Goal: Task Accomplishment & Management: Use online tool/utility

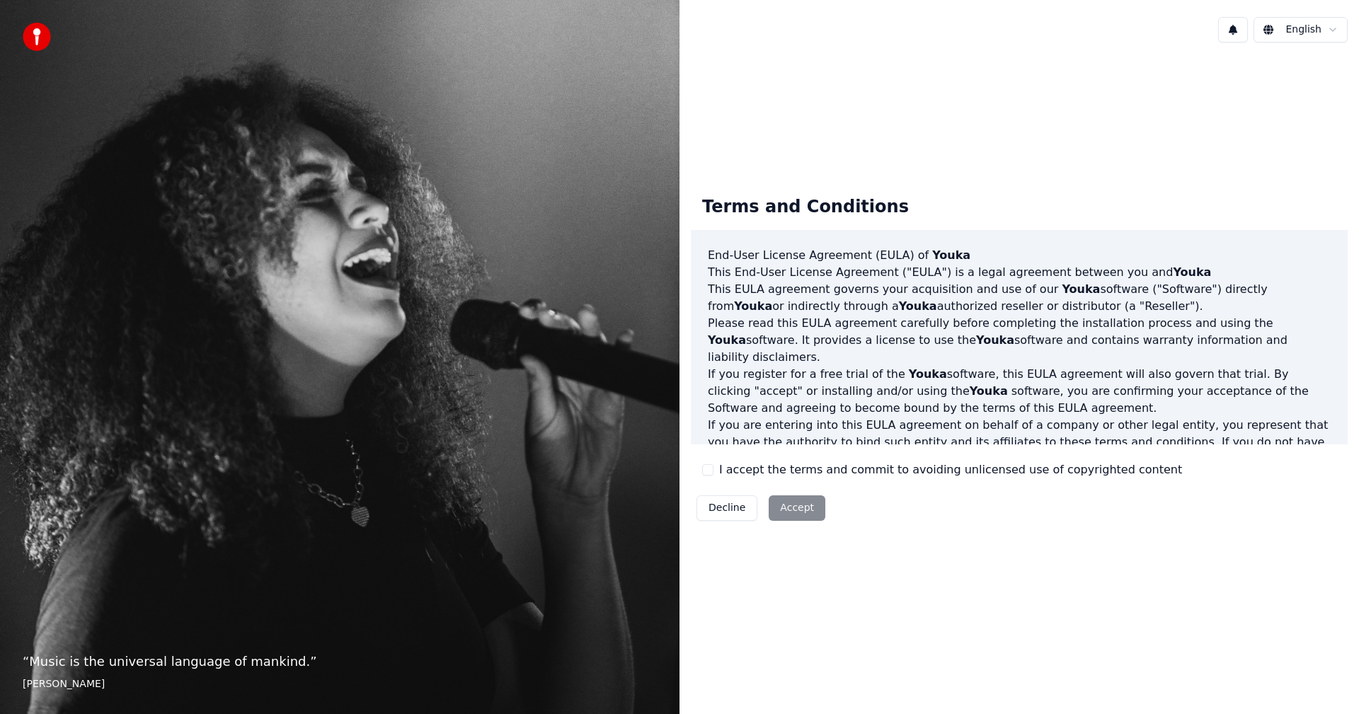
click at [707, 472] on button "I accept the terms and commit to avoiding unlicensed use of copyrighted content" at bounding box center [707, 469] width 11 height 11
click at [803, 517] on button "Accept" at bounding box center [797, 508] width 57 height 25
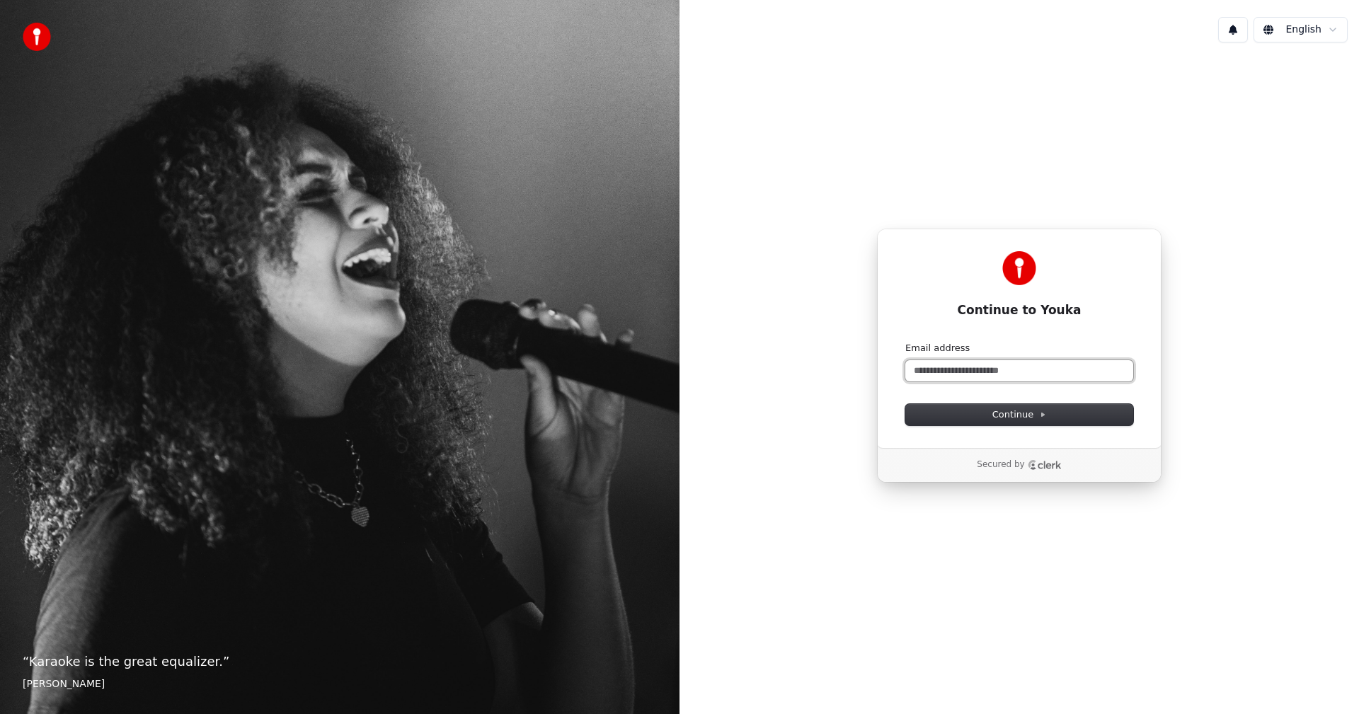
click at [1012, 370] on input "Email address" at bounding box center [1019, 370] width 228 height 21
click at [1024, 418] on span "Continue" at bounding box center [1020, 414] width 54 height 13
type input "**********"
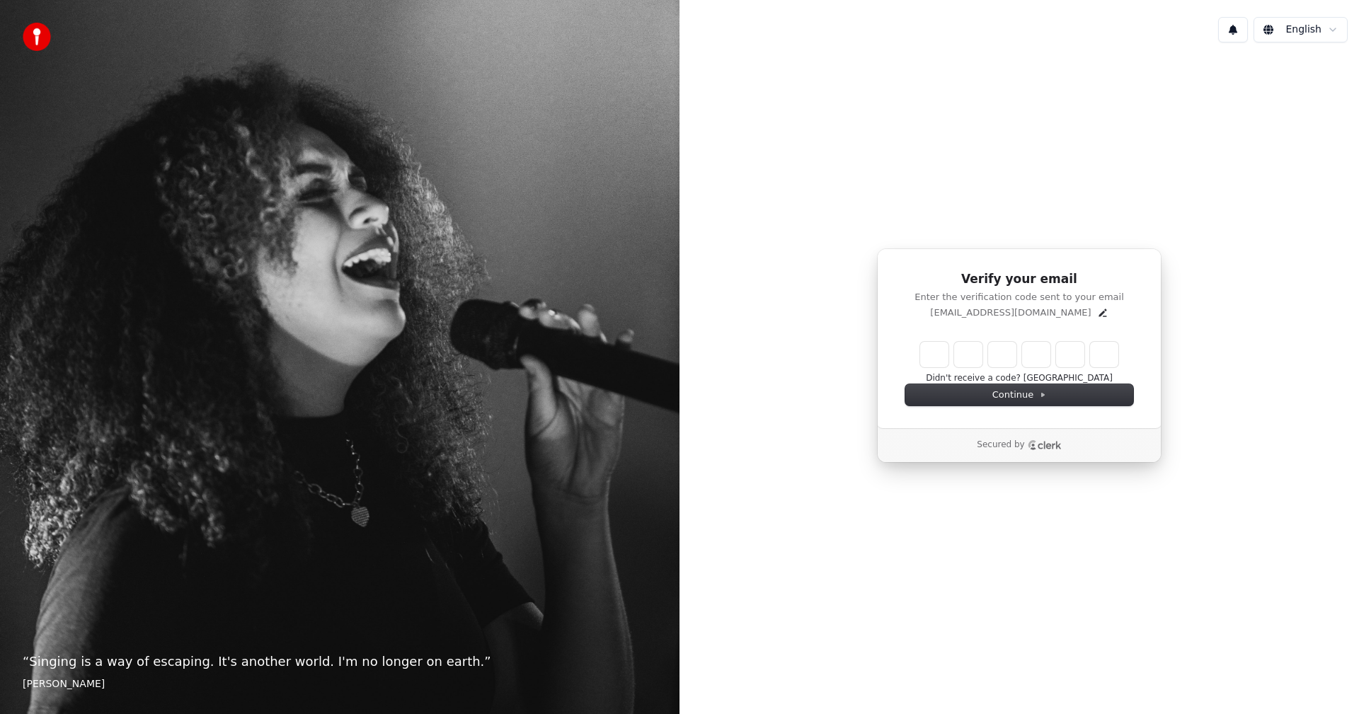
click at [945, 350] on input "Enter verification code" at bounding box center [1019, 354] width 198 height 25
type input "******"
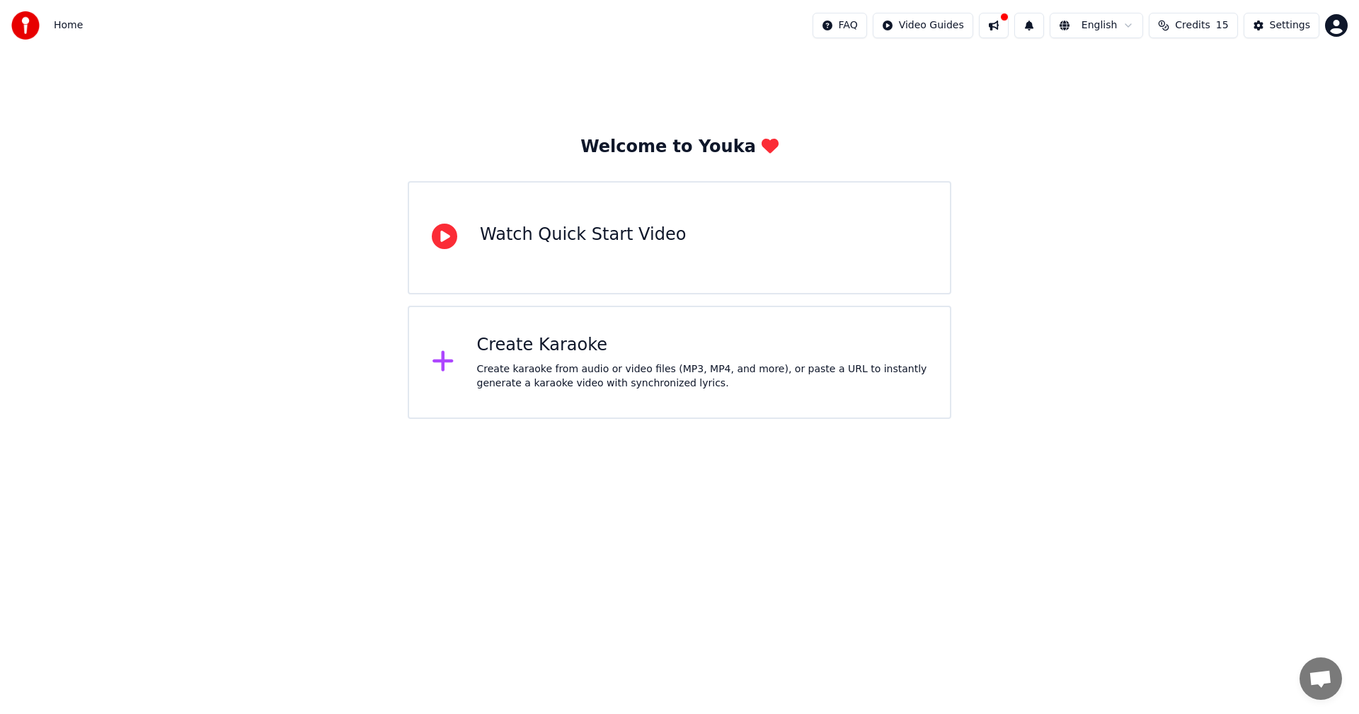
click at [525, 349] on div "Create Karaoke" at bounding box center [702, 345] width 451 height 23
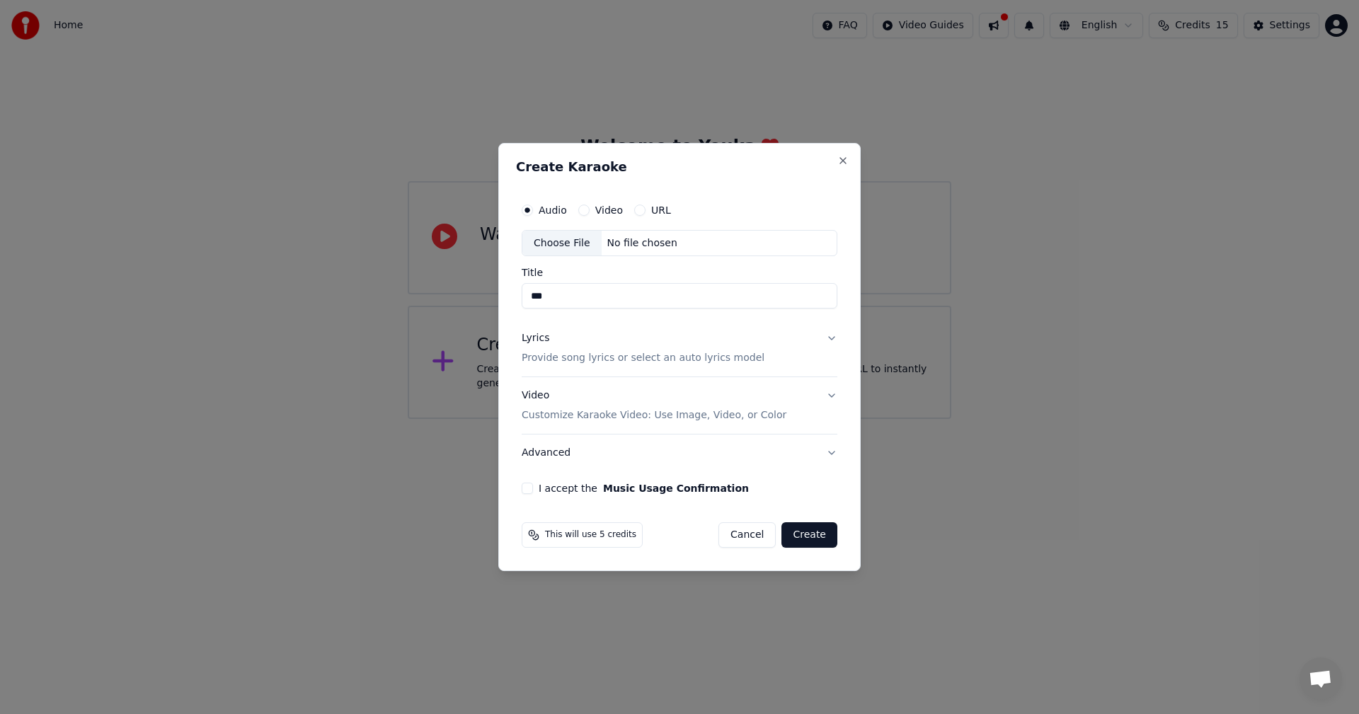
type input "***"
click at [830, 337] on button "Lyrics Provide song lyrics or select an auto lyrics model" at bounding box center [680, 349] width 316 height 57
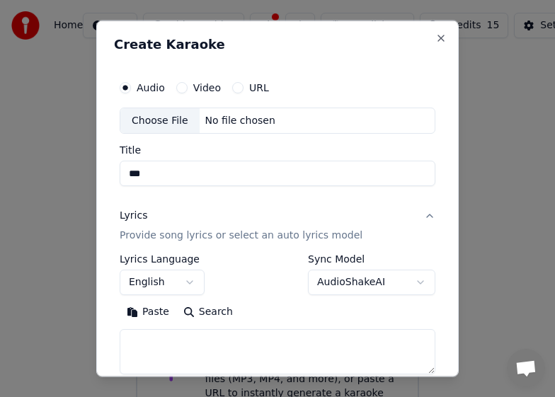
scroll to position [142, 0]
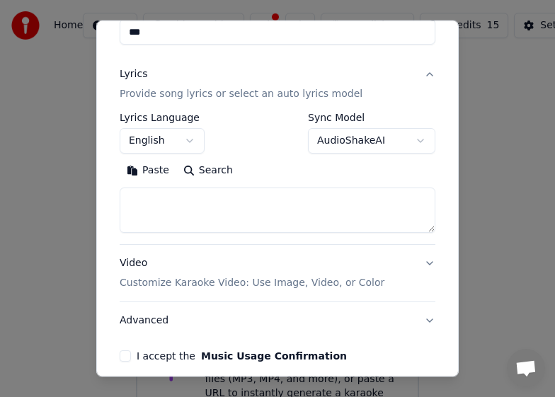
click at [251, 207] on textarea at bounding box center [278, 210] width 316 height 45
paste textarea "**********"
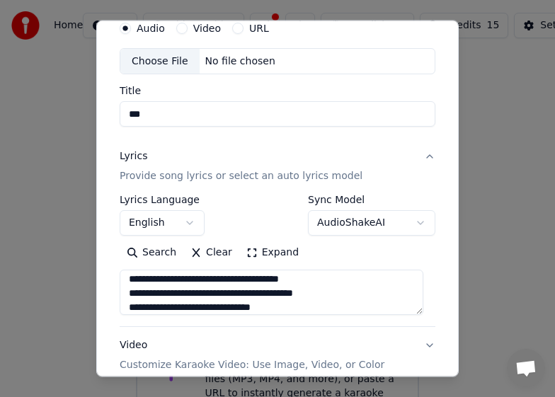
scroll to position [0, 0]
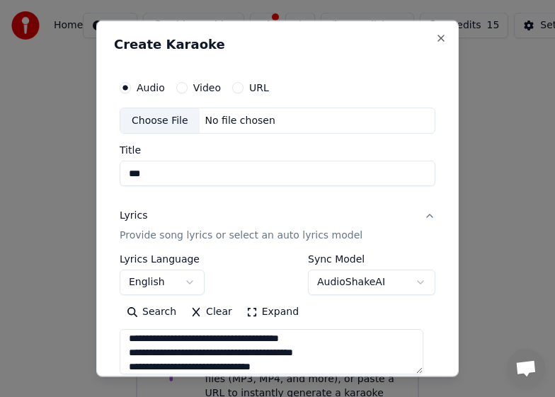
type textarea "**********"
click at [167, 122] on div "Choose File" at bounding box center [159, 120] width 79 height 25
click at [236, 86] on button "URL" at bounding box center [237, 86] width 11 height 11
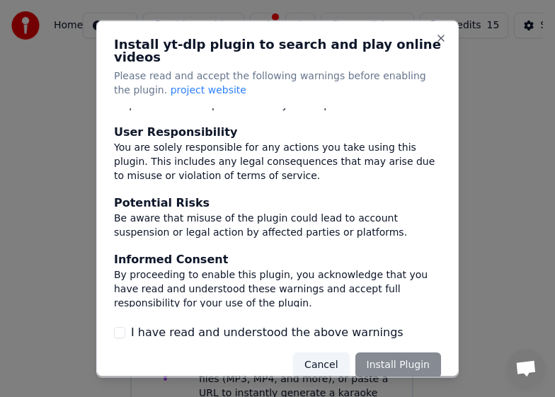
scroll to position [215, 0]
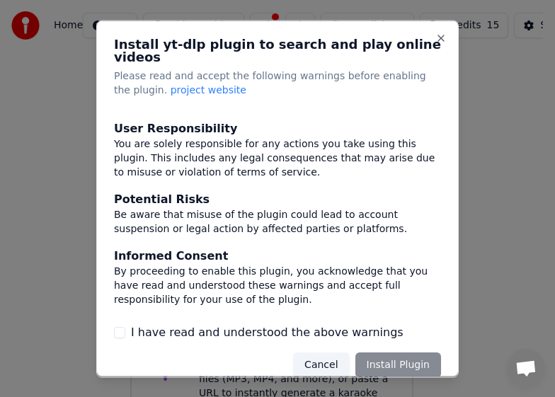
click at [379, 357] on div "Cancel Install Plugin" at bounding box center [367, 365] width 148 height 25
click at [383, 353] on div "Cancel Install Plugin" at bounding box center [367, 365] width 148 height 25
click at [383, 355] on div "Cancel Install Plugin" at bounding box center [367, 365] width 148 height 25
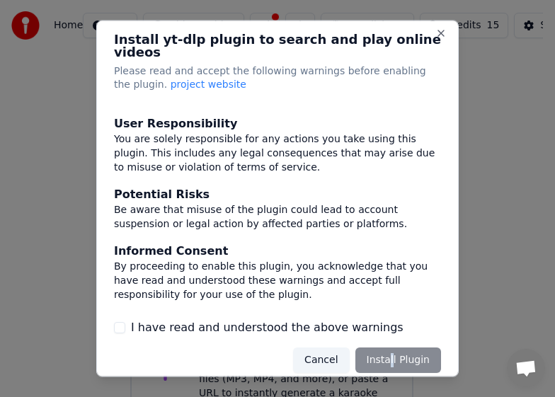
click at [118, 322] on button "I have read and understood the above warnings" at bounding box center [119, 327] width 11 height 11
click at [384, 348] on button "Install Plugin" at bounding box center [398, 360] width 86 height 25
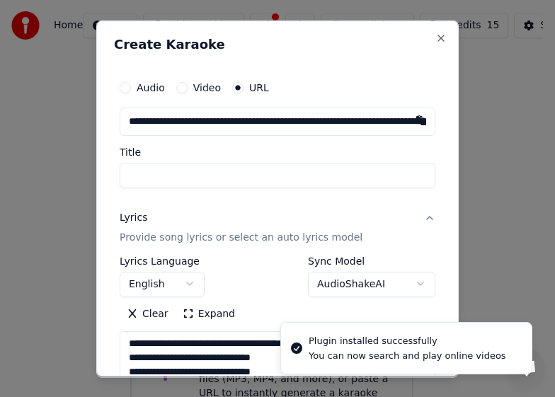
click at [230, 115] on input "**********" at bounding box center [278, 121] width 316 height 28
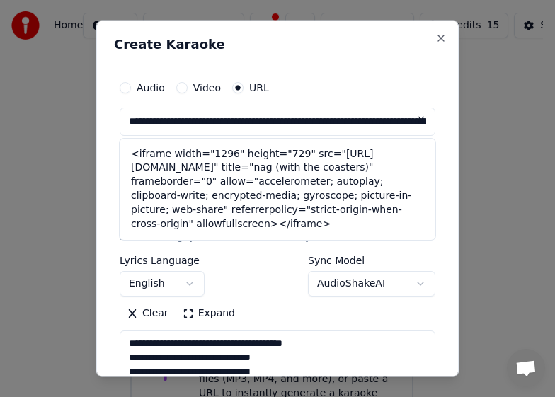
type input "**********"
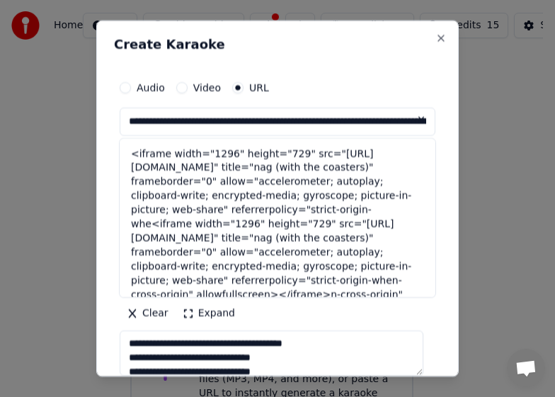
scroll to position [0, 0]
drag, startPoint x: 425, startPoint y: 192, endPoint x: 418, endPoint y: 153, distance: 39.6
click at [418, 153] on div "**********" at bounding box center [277, 288] width 327 height 443
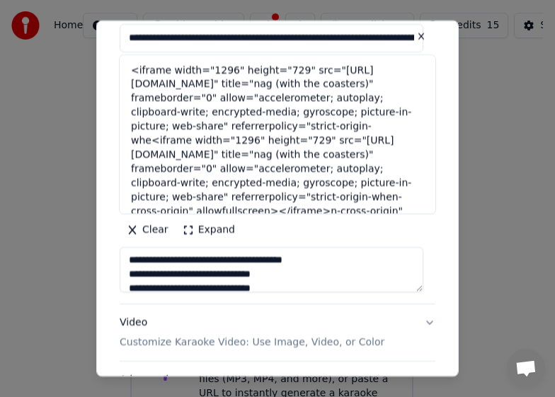
scroll to position [205, 0]
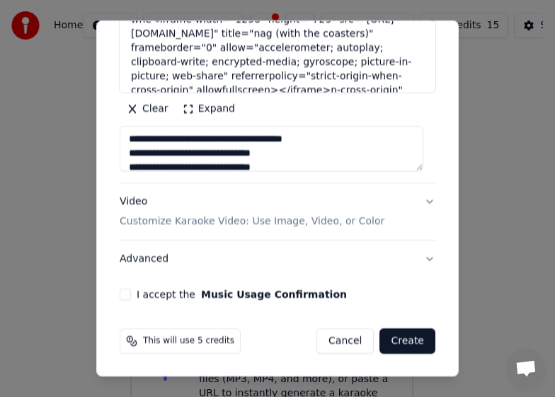
click at [127, 296] on button "I accept the Music Usage Confirmation" at bounding box center [125, 294] width 11 height 11
click at [398, 336] on button "Create" at bounding box center [407, 340] width 56 height 25
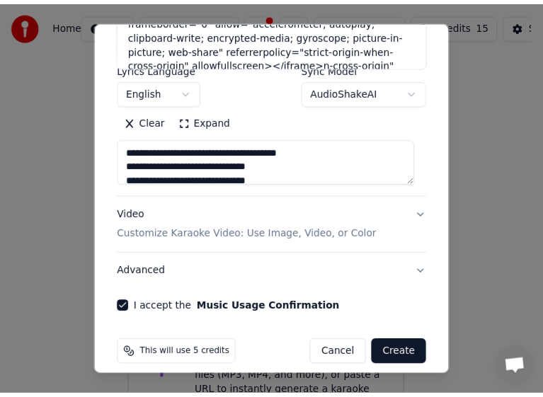
scroll to position [244, 0]
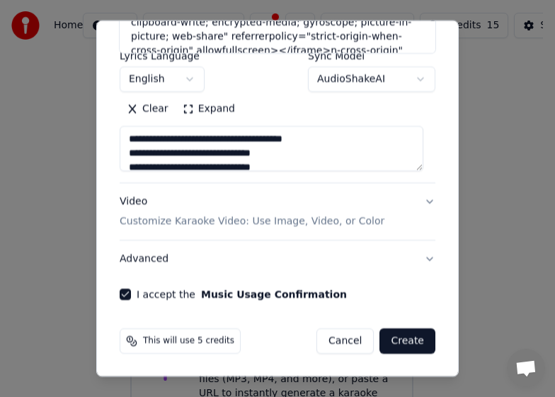
click at [396, 339] on button "Create" at bounding box center [407, 340] width 56 height 25
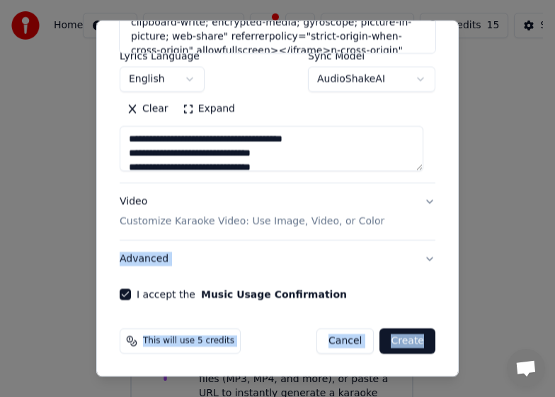
drag, startPoint x: 445, startPoint y: 321, endPoint x: 455, endPoint y: 185, distance: 135.6
click at [455, 185] on div "**********" at bounding box center [277, 199] width 362 height 358
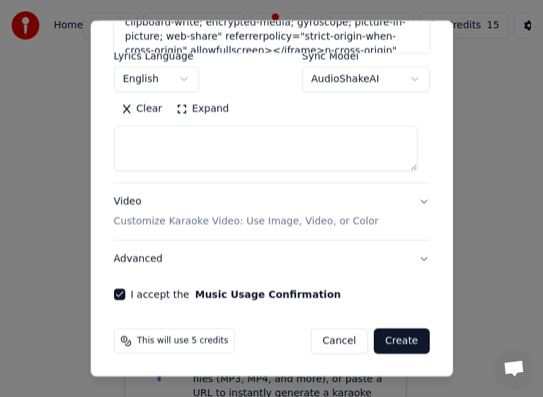
select select
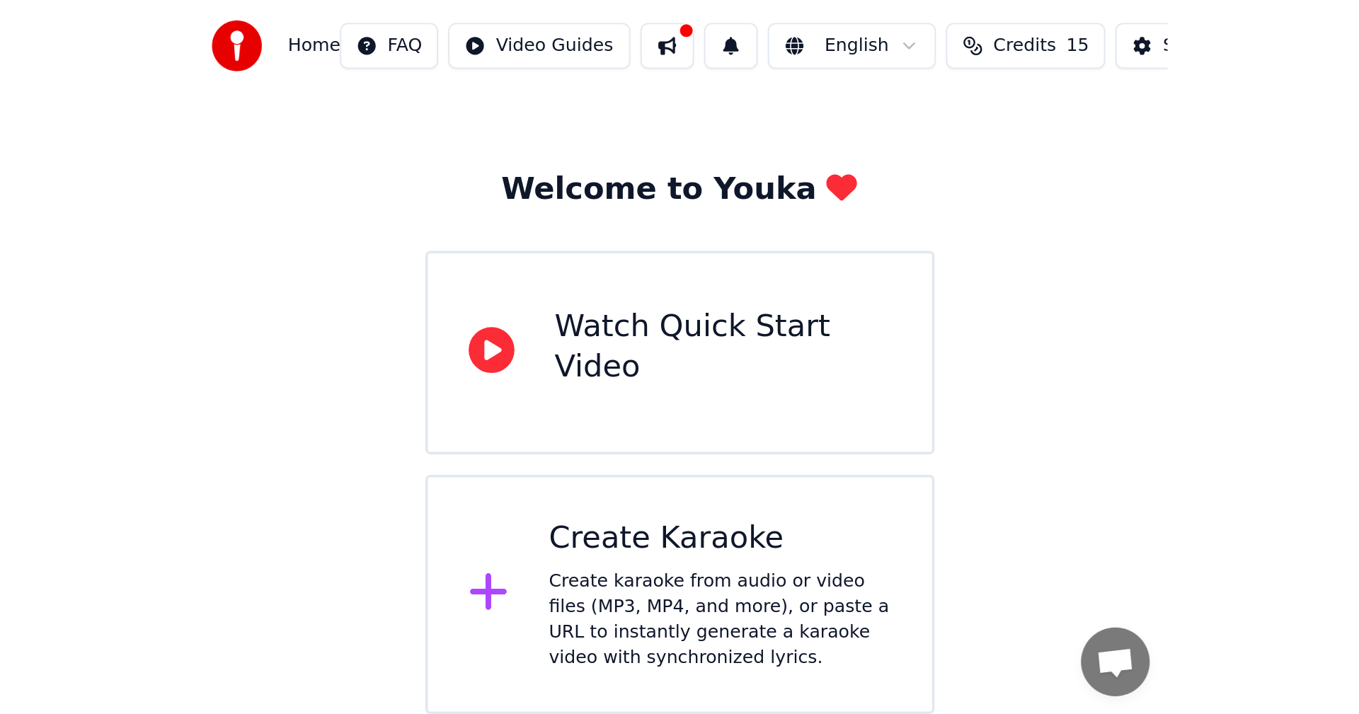
scroll to position [0, 0]
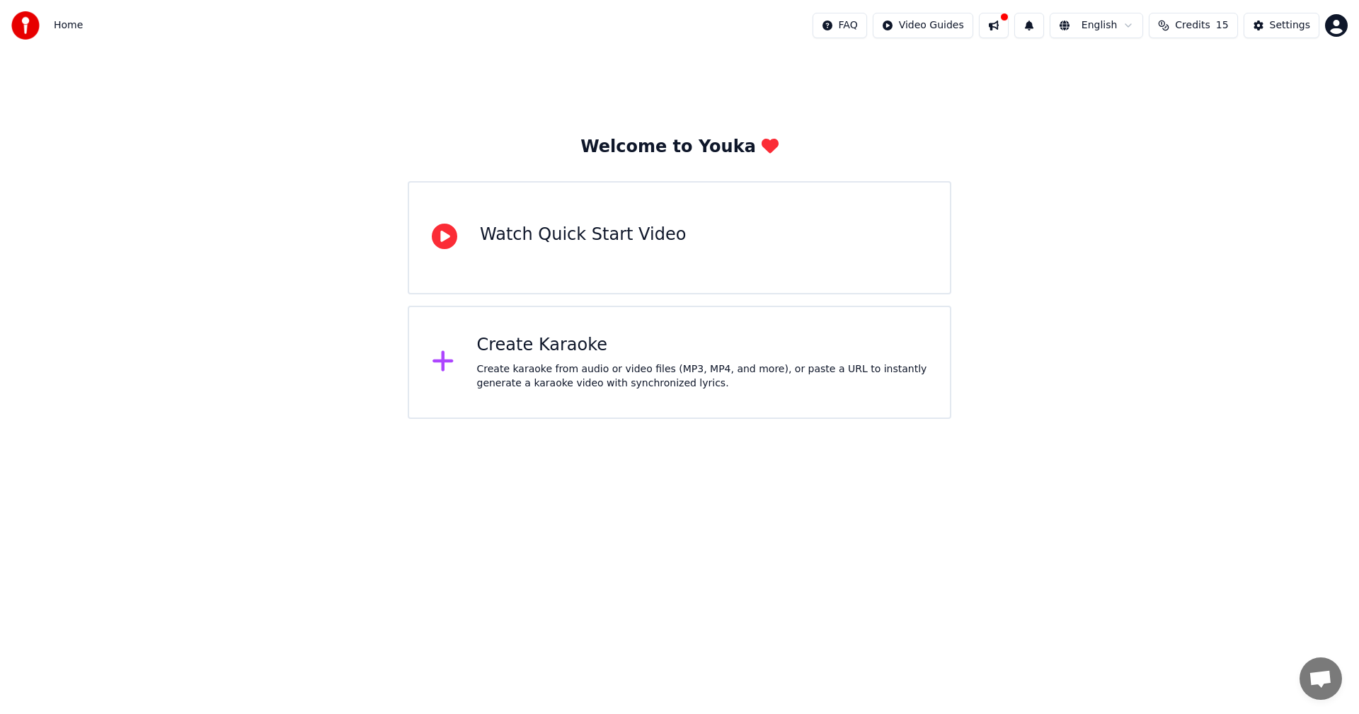
click at [576, 357] on div "Create Karaoke Create karaoke from audio or video files (MP3, MP4, and more), o…" at bounding box center [702, 362] width 451 height 57
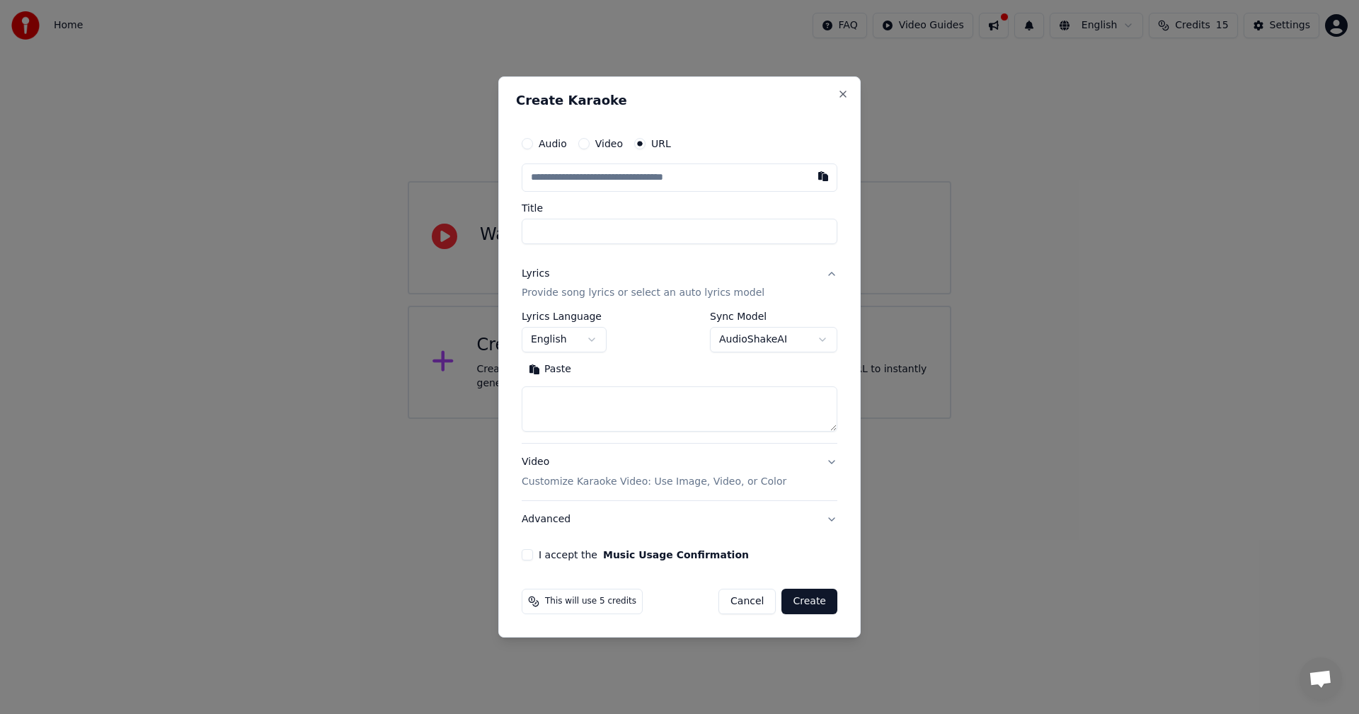
click at [743, 605] on button "Cancel" at bounding box center [747, 601] width 57 height 25
select select
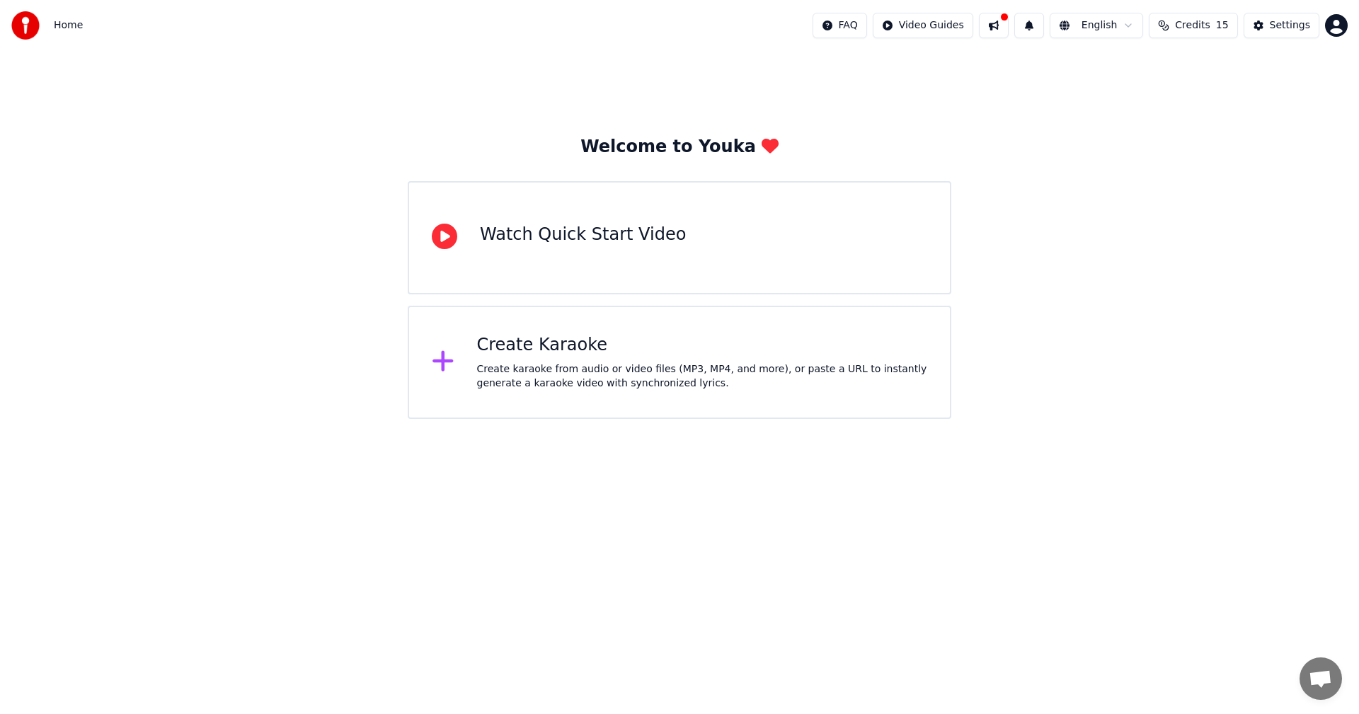
click at [1334, 29] on html "Home FAQ Video Guides English Credits 15 Settings Welcome to Youka Watch Quick …" at bounding box center [679, 209] width 1359 height 419
click at [1279, 18] on button "Settings" at bounding box center [1282, 25] width 76 height 25
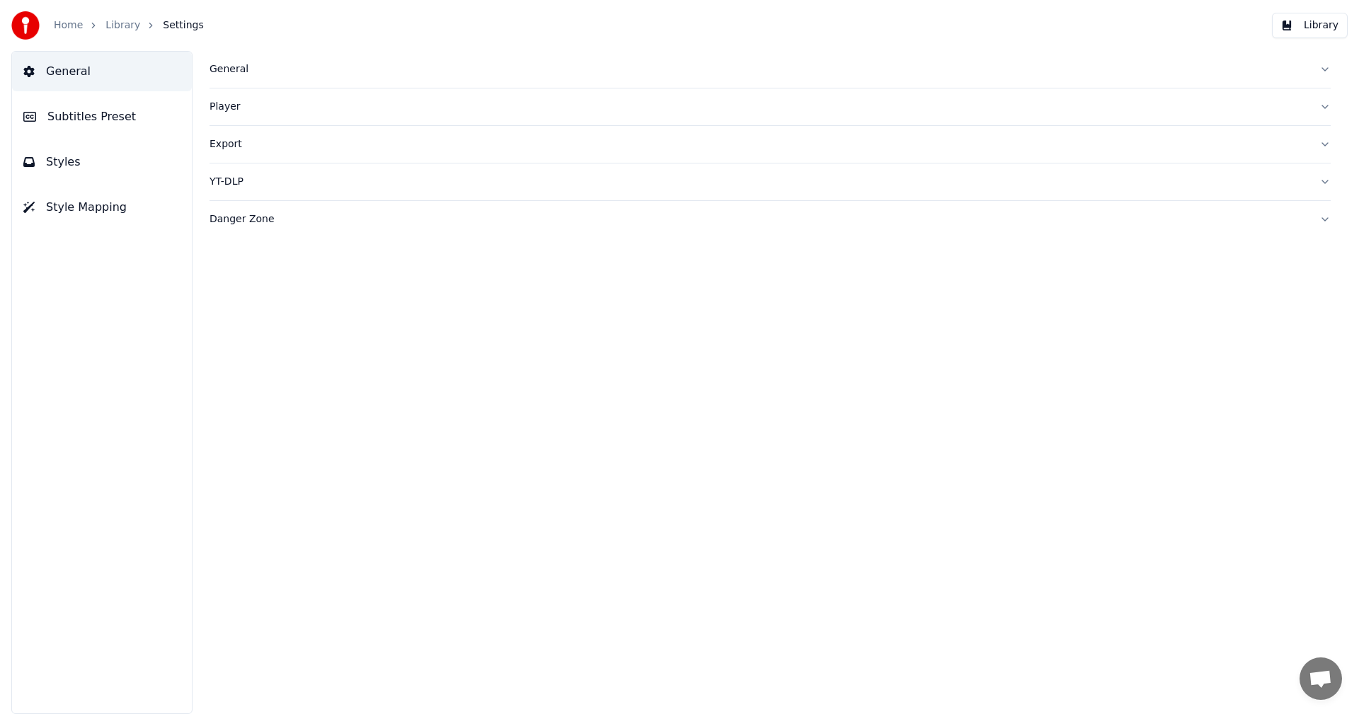
click at [66, 23] on link "Home" at bounding box center [68, 25] width 29 height 14
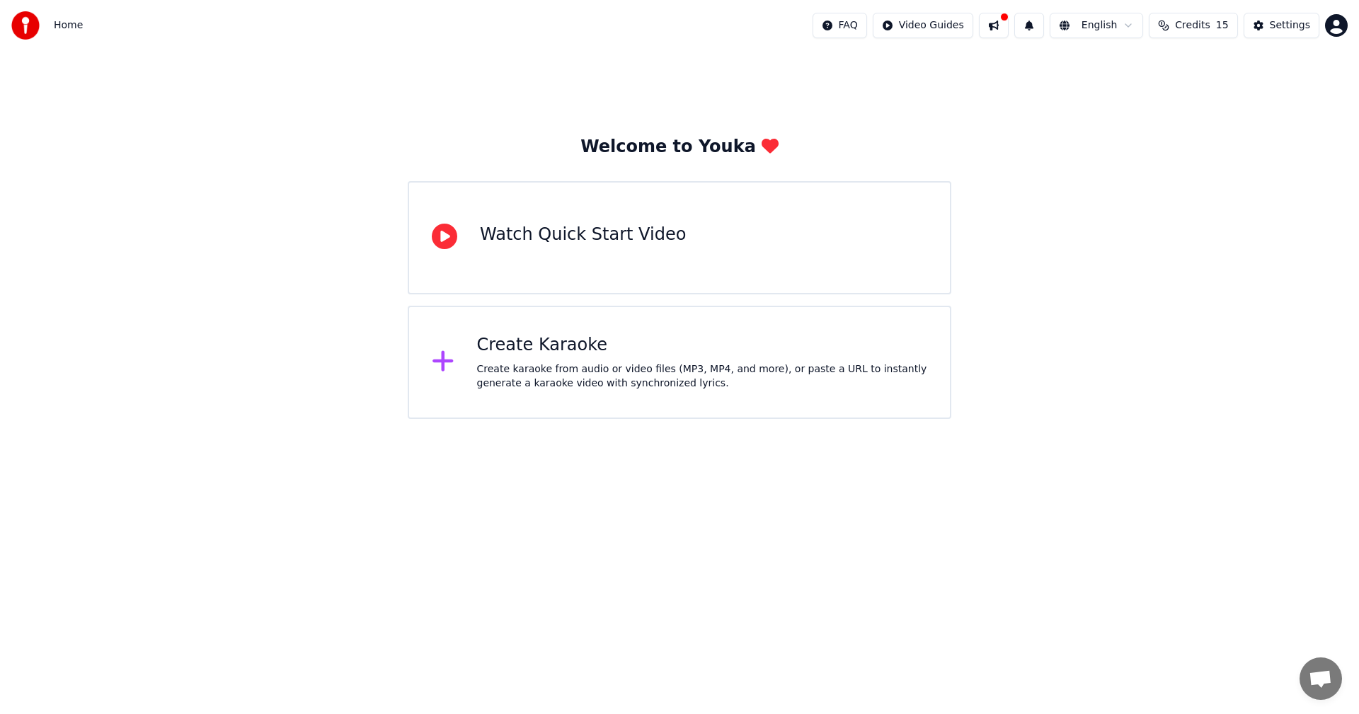
click at [1009, 16] on button at bounding box center [994, 25] width 30 height 25
click at [663, 82] on div "Welcome to Youka Watch Quick Start Video Create Karaoke Create karaoke from aud…" at bounding box center [679, 235] width 1359 height 368
click at [543, 344] on div "Create Karaoke" at bounding box center [702, 345] width 451 height 23
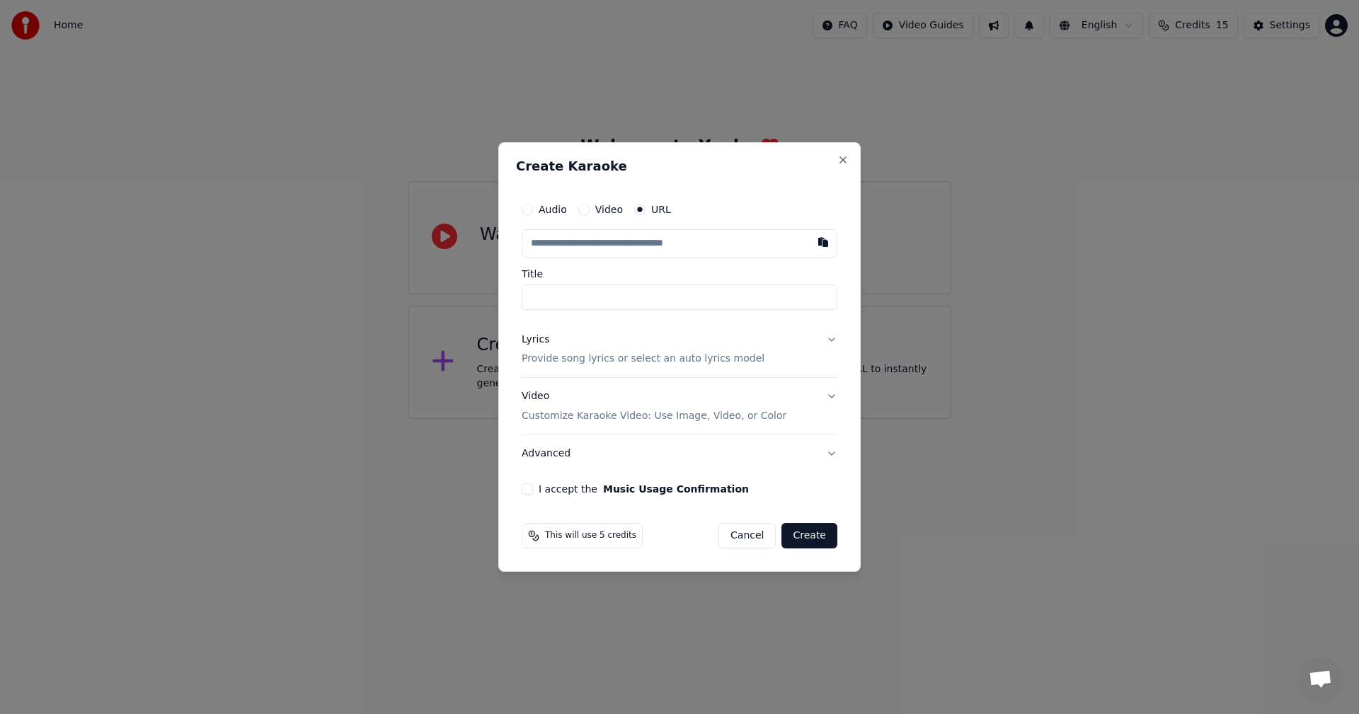
click at [527, 210] on button "Audio" at bounding box center [527, 209] width 11 height 11
click at [586, 216] on div "Audio Video URL" at bounding box center [680, 210] width 316 height 28
click at [634, 205] on div "URL" at bounding box center [652, 210] width 37 height 11
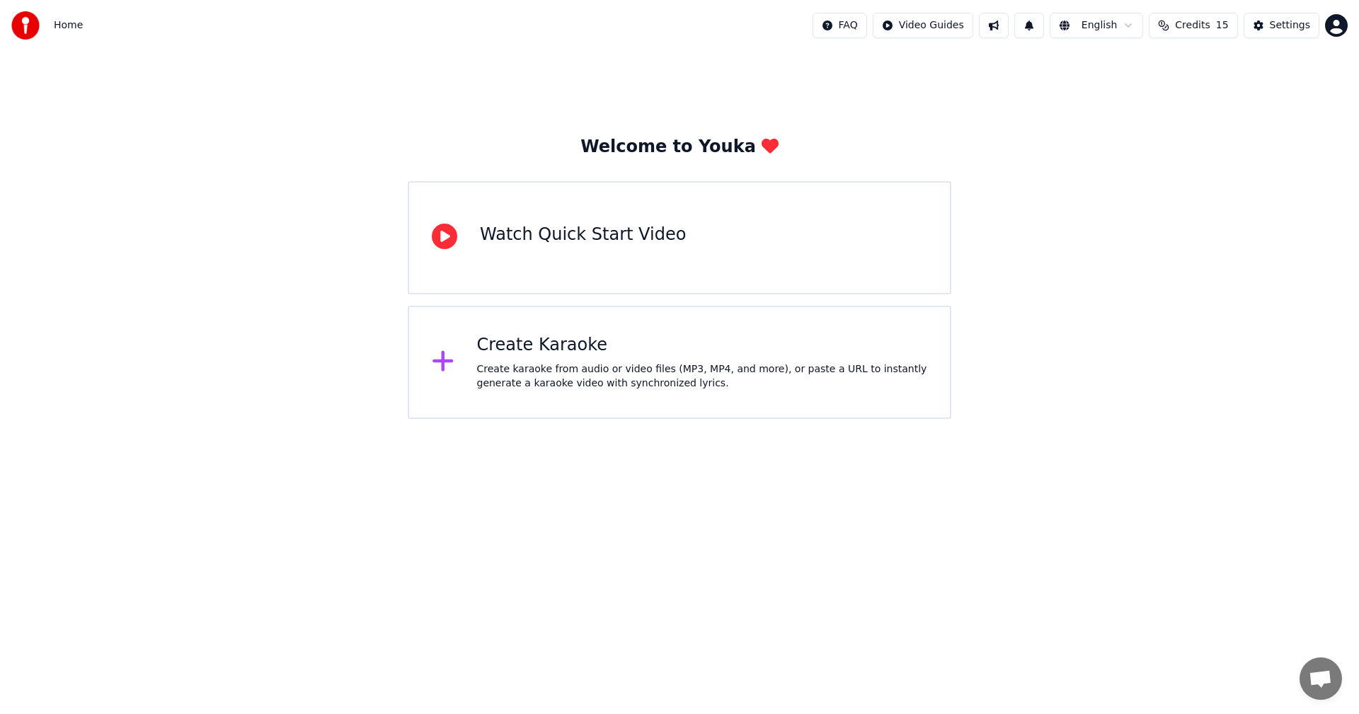
click at [63, 23] on span "Home" at bounding box center [68, 25] width 29 height 14
click at [21, 23] on img at bounding box center [25, 25] width 28 height 28
click at [62, 24] on span "Home" at bounding box center [68, 25] width 29 height 14
click at [29, 26] on img at bounding box center [25, 25] width 28 height 28
click at [1203, 28] on span "Credits" at bounding box center [1192, 25] width 35 height 14
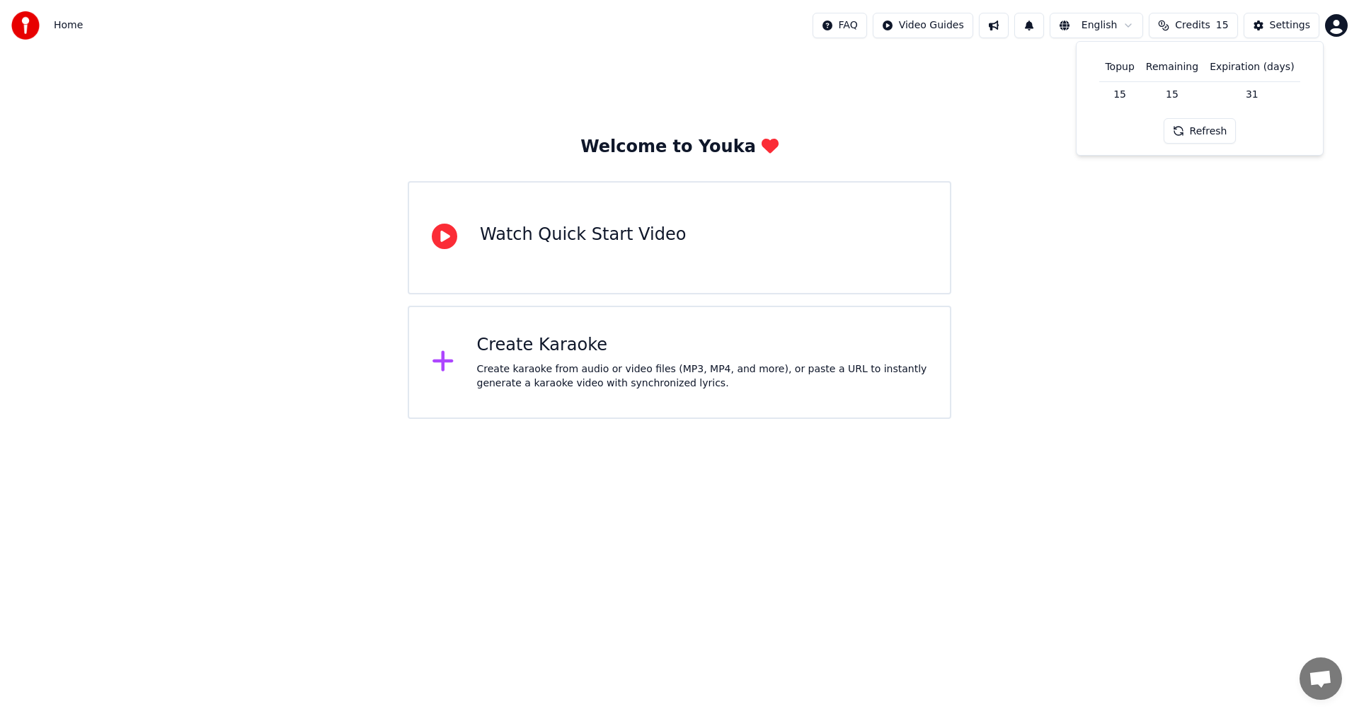
click at [1203, 28] on span "Credits" at bounding box center [1192, 25] width 35 height 14
click at [1343, 25] on html "Home FAQ Video Guides English Credits 15 Settings Welcome to Youka Watch Quick …" at bounding box center [679, 209] width 1359 height 419
